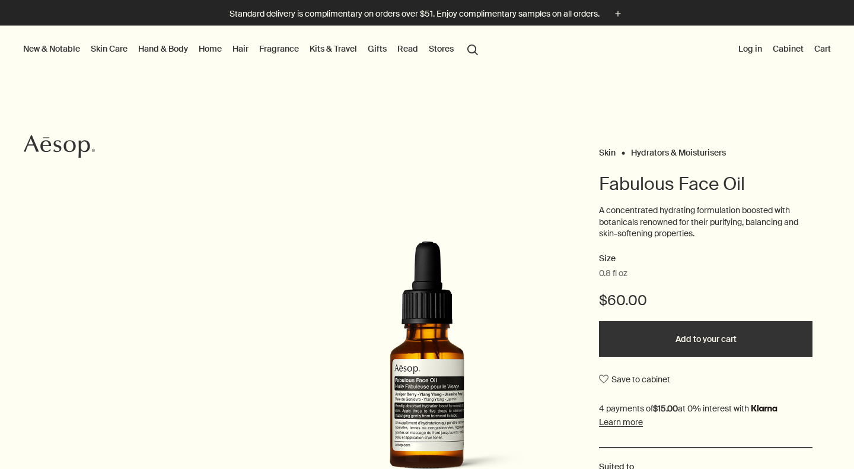
click at [107, 50] on link "Skin Care" at bounding box center [109, 48] width 42 height 15
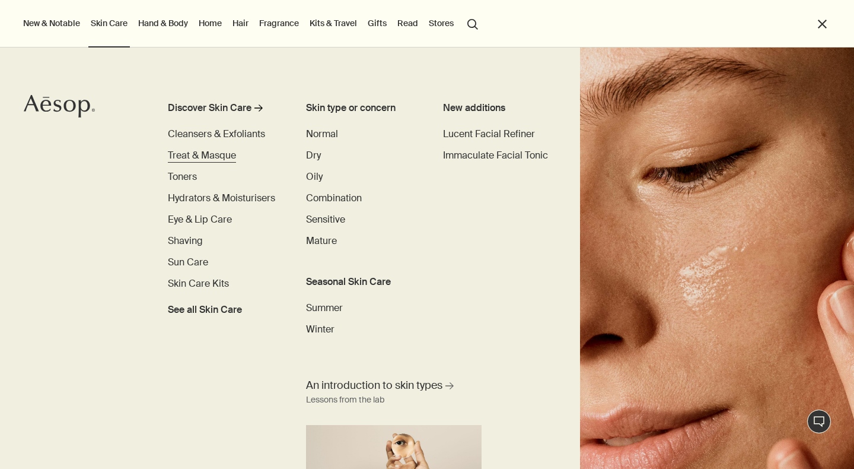
click at [208, 155] on span "Treat & Masque" at bounding box center [202, 155] width 68 height 12
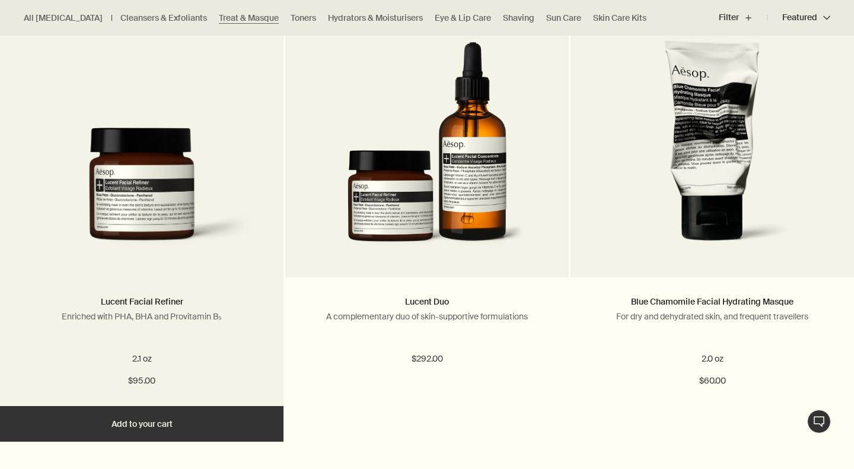
scroll to position [374, 0]
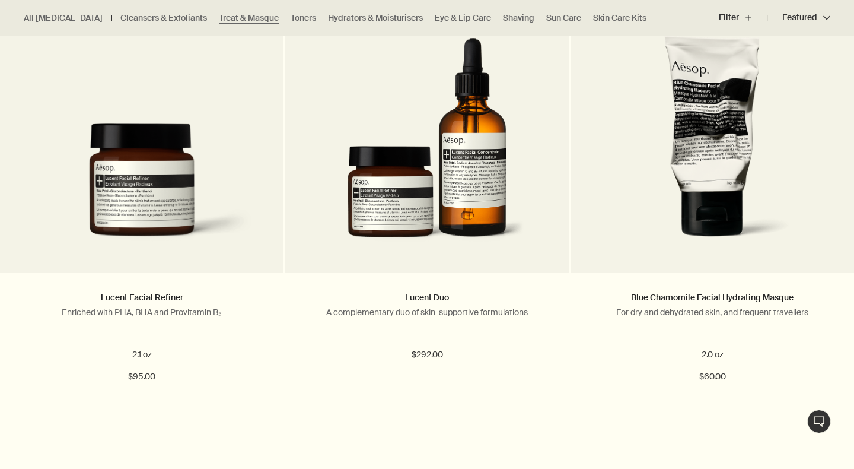
drag, startPoint x: 167, startPoint y: 223, endPoint x: 370, endPoint y: 3, distance: 298.9
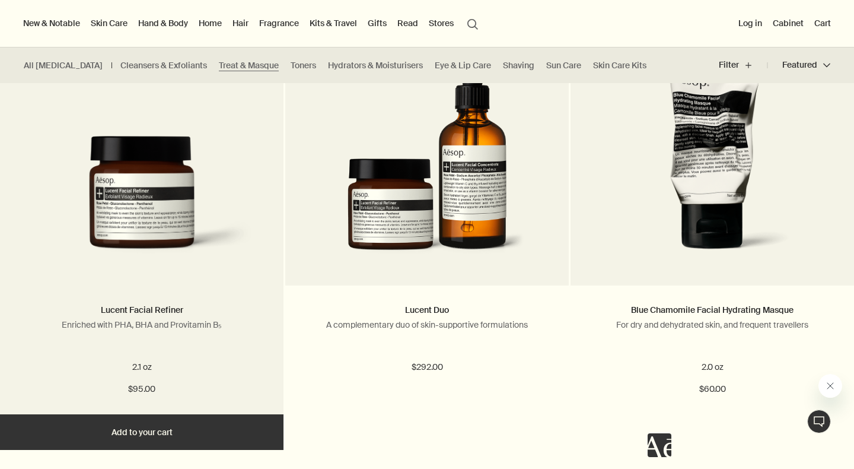
scroll to position [362, 0]
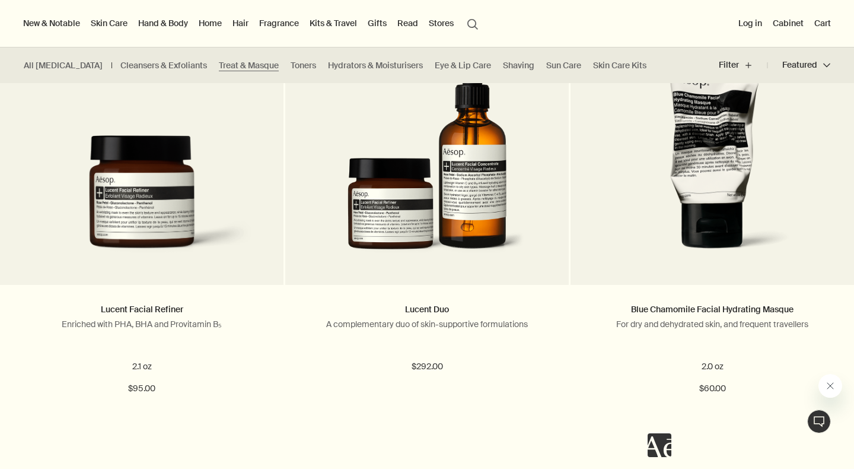
click at [100, 26] on link "Skin Care" at bounding box center [109, 22] width 42 height 15
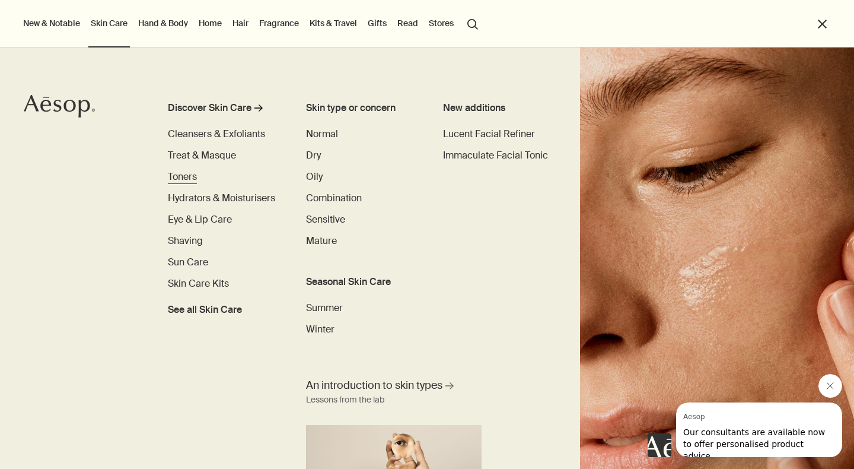
click at [192, 177] on span "Toners" at bounding box center [182, 176] width 29 height 12
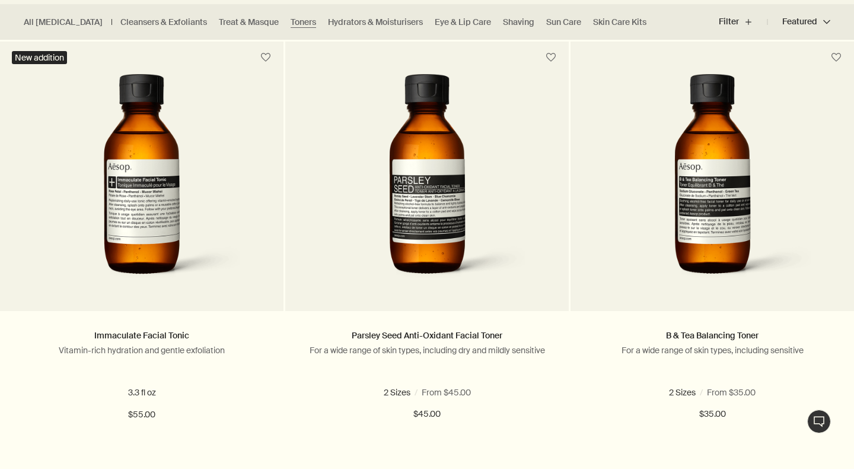
scroll to position [343, 0]
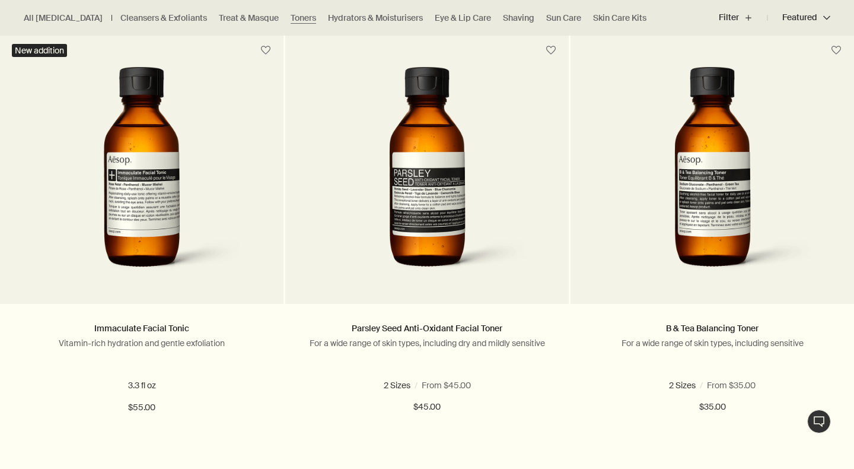
drag, startPoint x: 168, startPoint y: 187, endPoint x: 327, endPoint y: 7, distance: 241.2
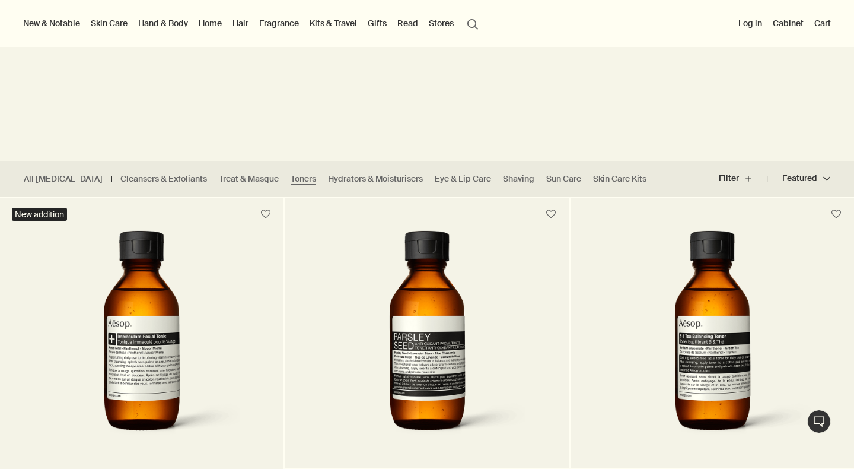
scroll to position [25, 0]
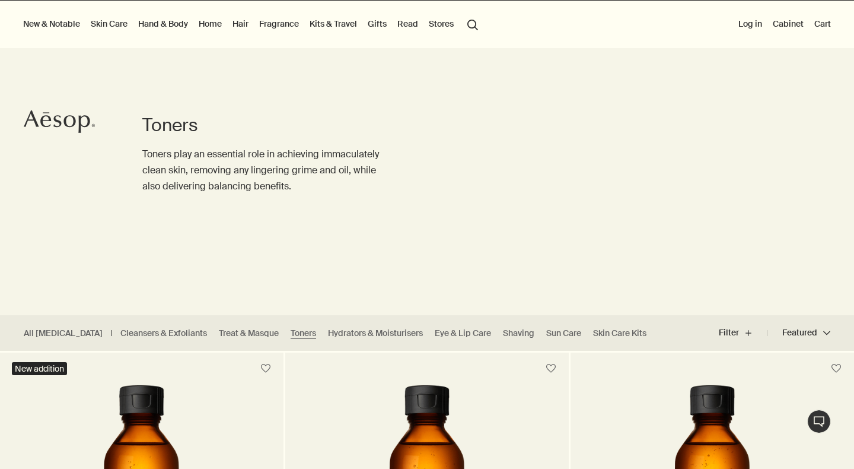
click at [101, 27] on link "Skin Care" at bounding box center [109, 23] width 42 height 15
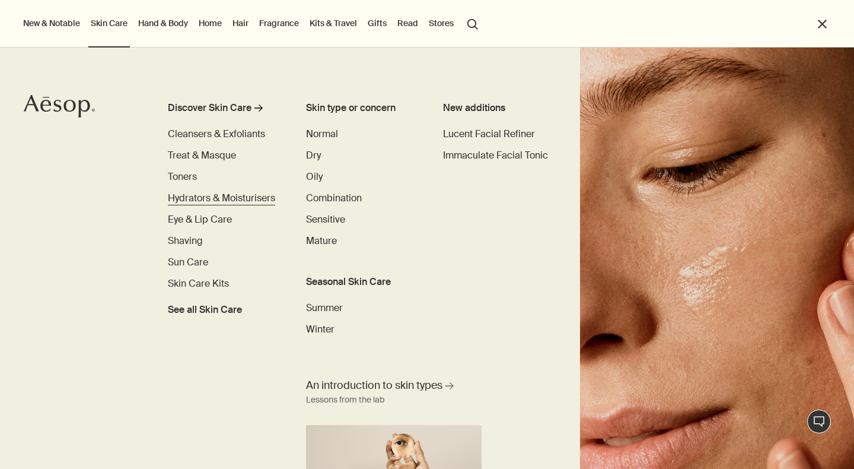
click at [202, 200] on span "Hydrators & Moisturisers" at bounding box center [221, 198] width 107 height 12
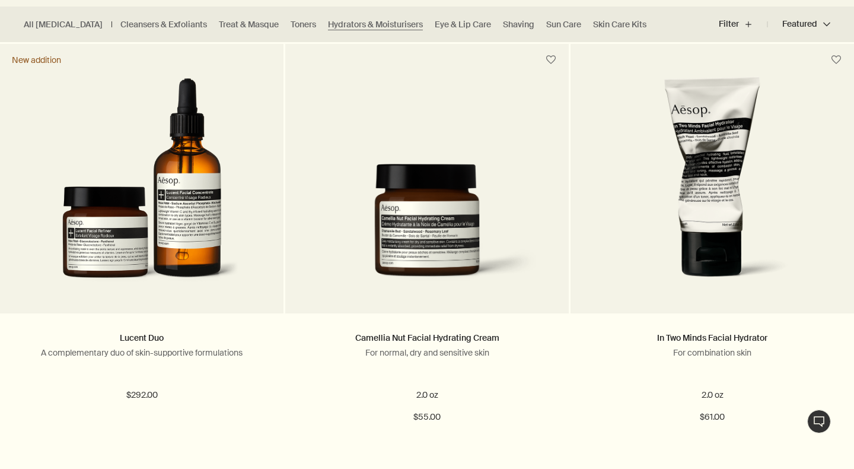
drag, startPoint x: 417, startPoint y: 168, endPoint x: 391, endPoint y: 1, distance: 169.2
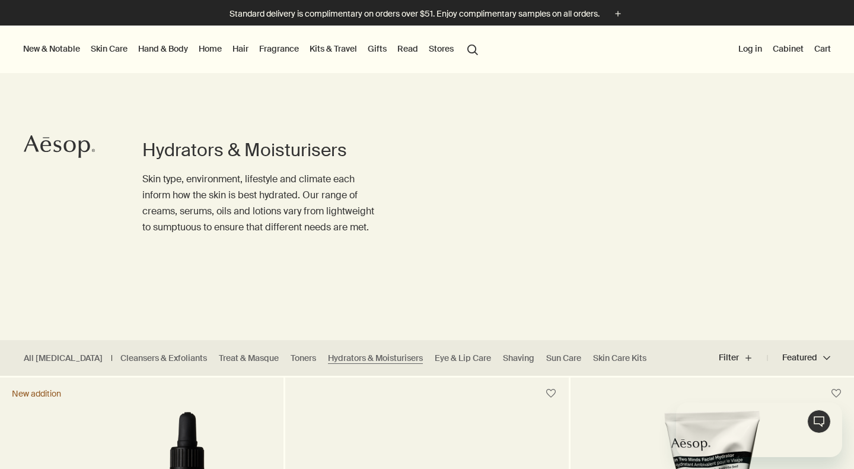
click at [113, 46] on link "Skin Care" at bounding box center [109, 48] width 42 height 15
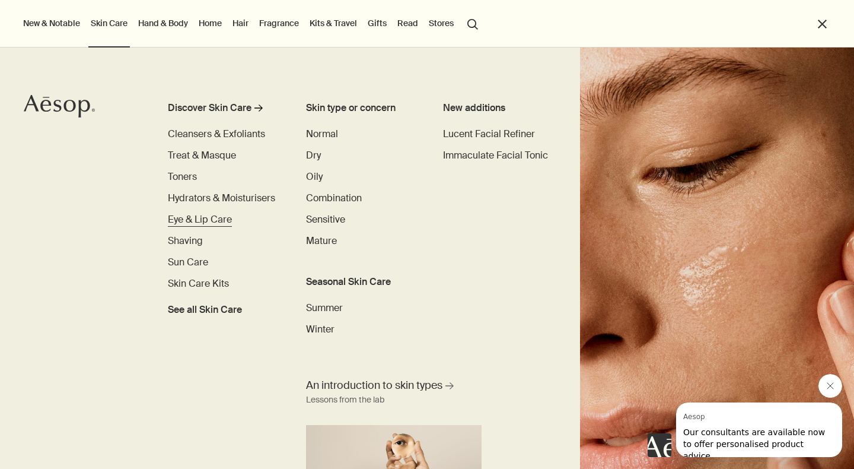
click at [205, 222] on span "Eye & Lip Care" at bounding box center [200, 219] width 64 height 12
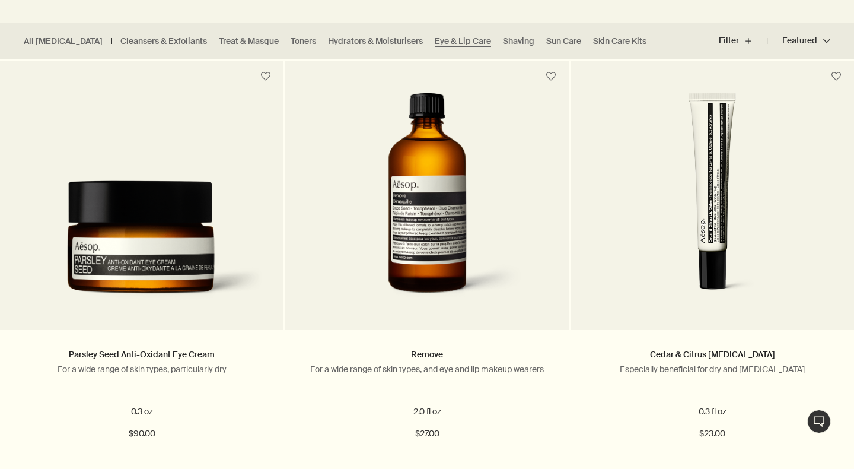
scroll to position [317, 0]
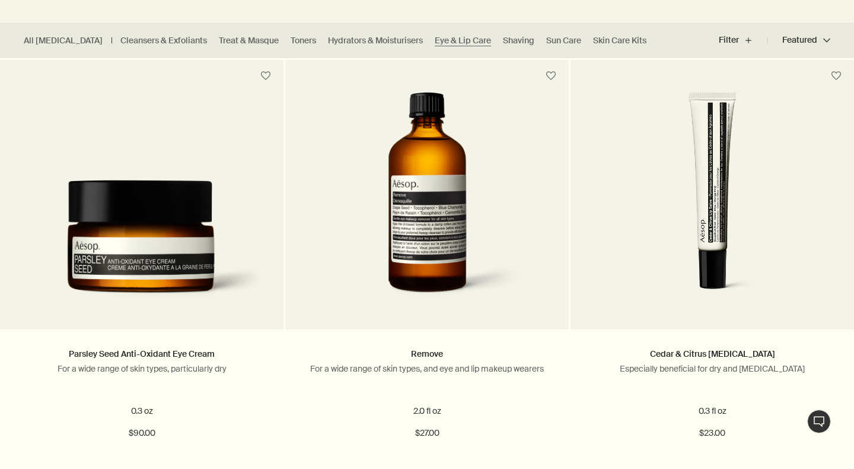
drag, startPoint x: 184, startPoint y: 234, endPoint x: 364, endPoint y: 2, distance: 293.4
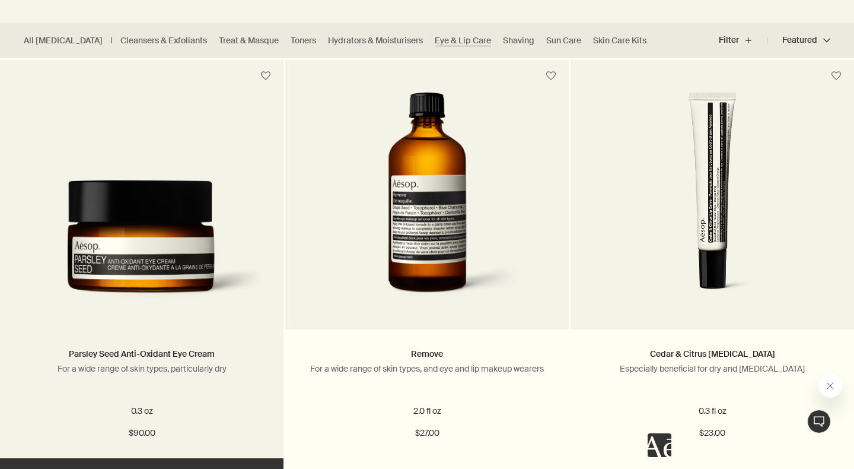
scroll to position [0, 0]
